Goal: Task Accomplishment & Management: Use online tool/utility

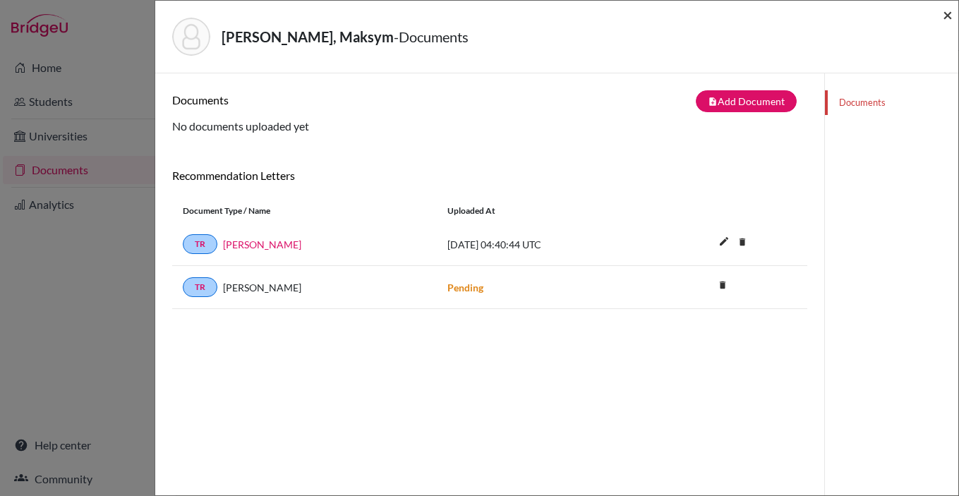
click at [948, 15] on span "×" at bounding box center [947, 14] width 10 height 20
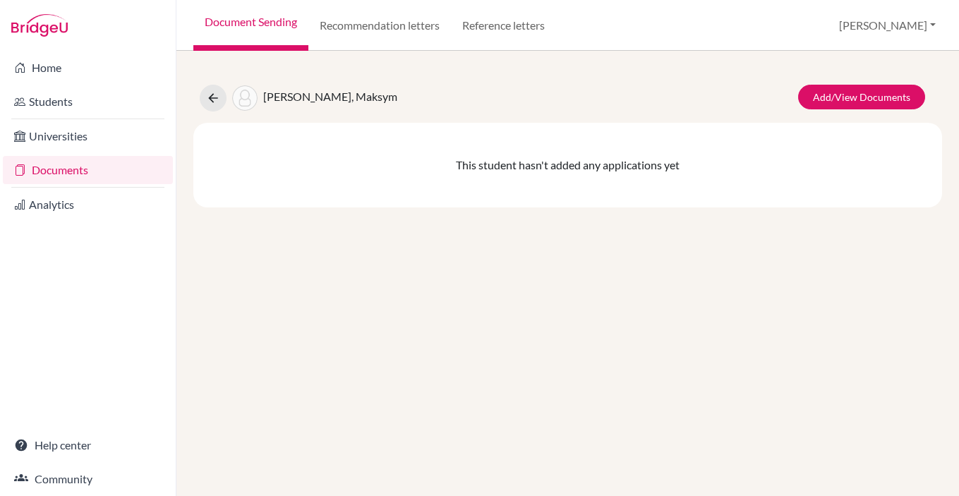
click at [226, 23] on link "Document Sending" at bounding box center [250, 25] width 115 height 51
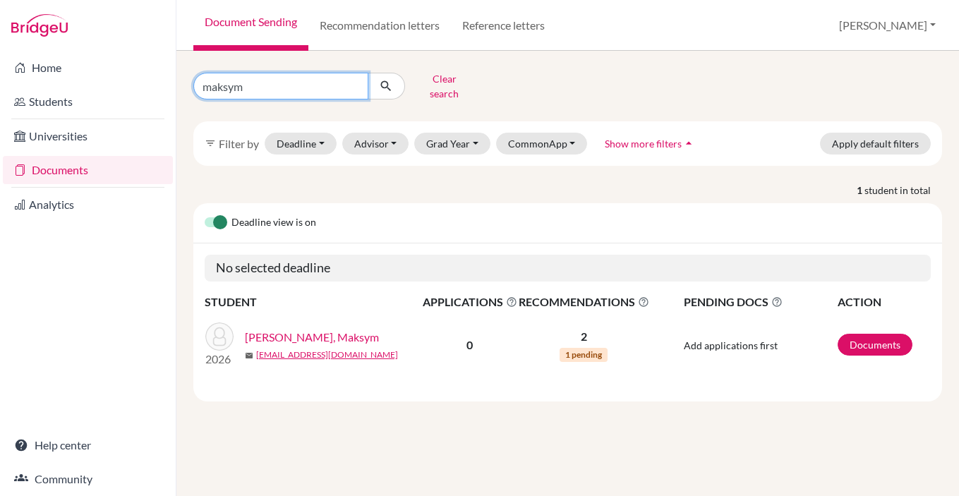
click at [229, 83] on input "maksym" at bounding box center [280, 86] width 175 height 27
type input "[PERSON_NAME]"
click button "submit" at bounding box center [385, 86] width 37 height 27
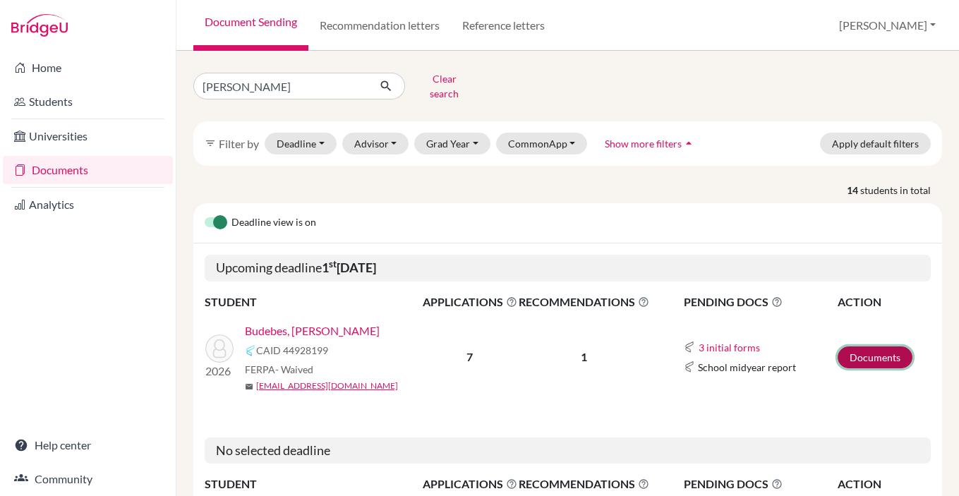
click at [884, 349] on link "Documents" at bounding box center [874, 357] width 75 height 22
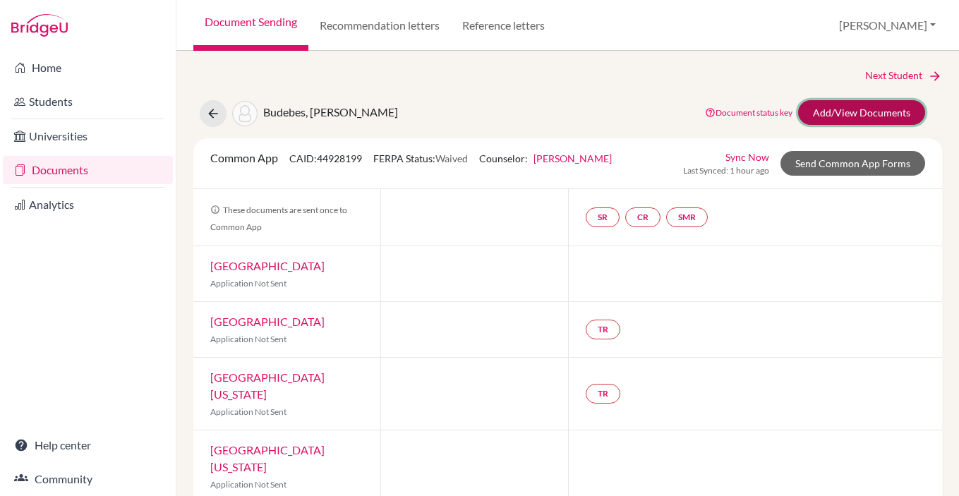
click at [853, 107] on link "Add/View Documents" at bounding box center [861, 112] width 127 height 25
